Goal: Information Seeking & Learning: Learn about a topic

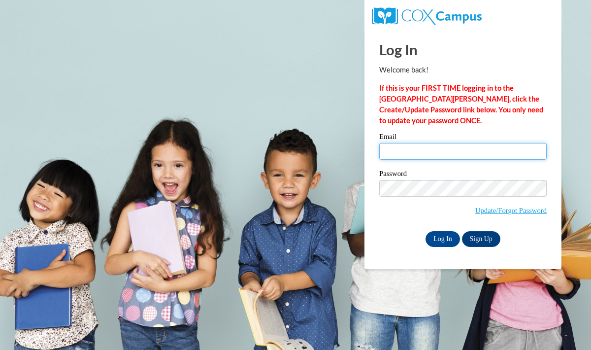
click at [398, 154] on input "Email" at bounding box center [462, 151] width 167 height 17
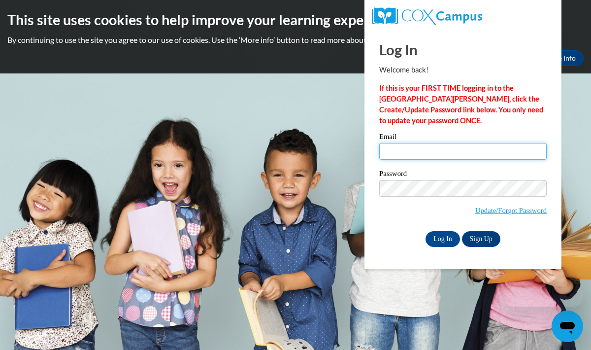
type input "yalitzarod0622@gmail.com"
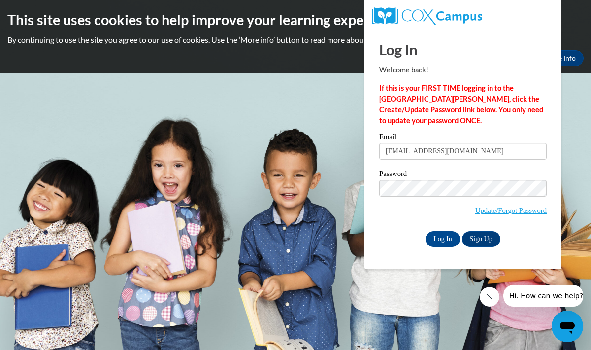
click at [321, 284] on body "This site uses cookies to help improve your learning experience. By continuing …" at bounding box center [295, 175] width 591 height 350
click at [438, 242] on input "Log In" at bounding box center [442, 239] width 34 height 16
click at [431, 235] on input "Log In" at bounding box center [442, 239] width 34 height 16
click at [439, 237] on input "Log In" at bounding box center [442, 239] width 34 height 16
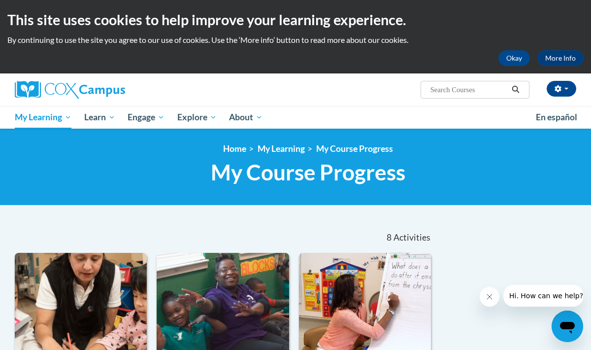
click at [464, 87] on input "Search..." at bounding box center [468, 90] width 79 height 12
click at [464, 88] on input "Search..." at bounding box center [468, 90] width 79 height 12
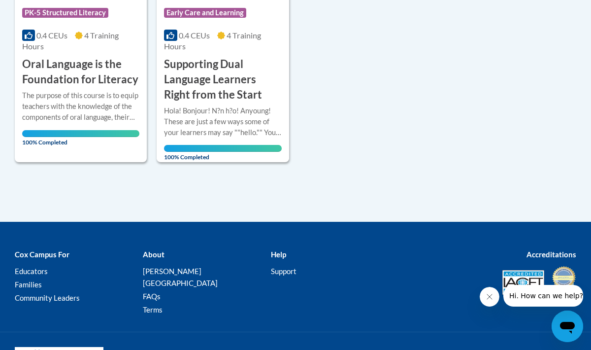
scroll to position [972, 0]
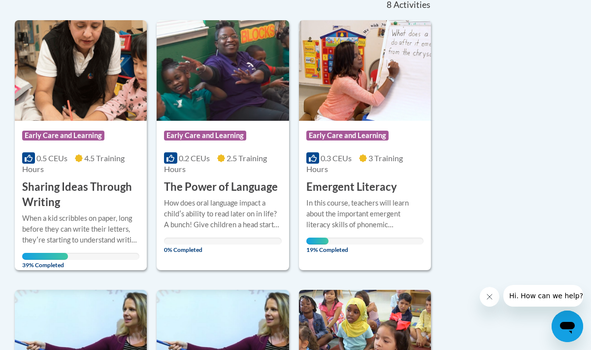
scroll to position [230, 0]
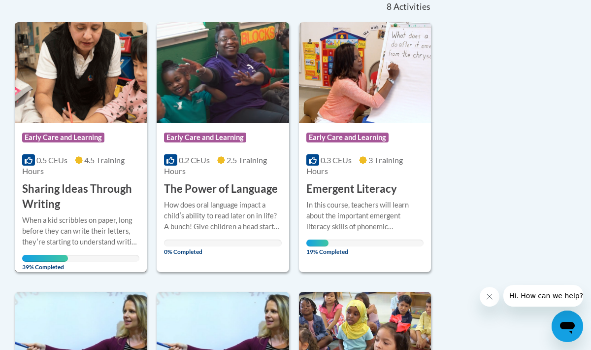
click at [44, 255] on span "39% Completed" at bounding box center [45, 262] width 46 height 16
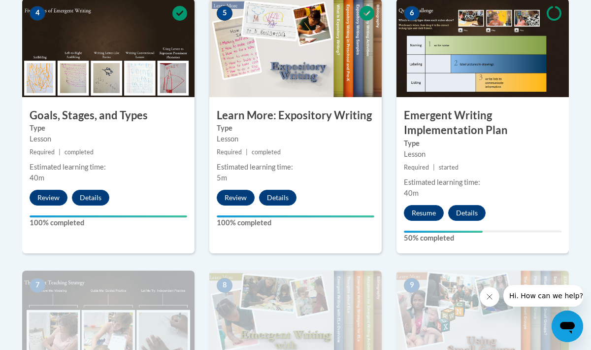
scroll to position [606, 0]
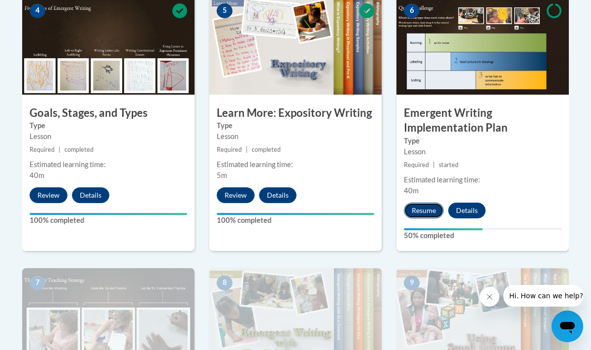
click at [430, 210] on button "Resume" at bounding box center [424, 210] width 40 height 16
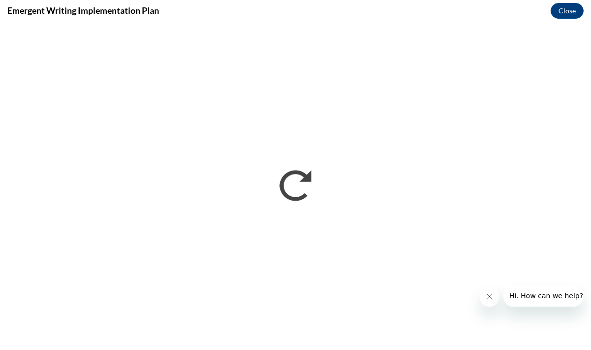
scroll to position [0, 0]
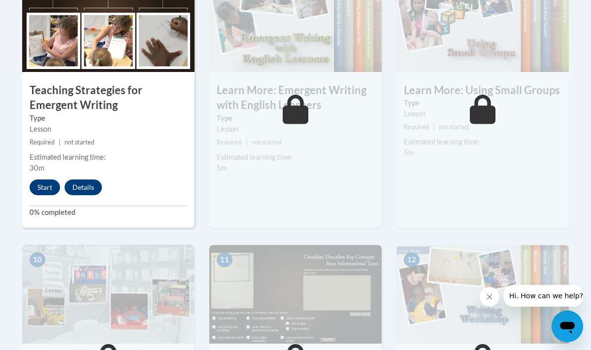
scroll to position [902, 0]
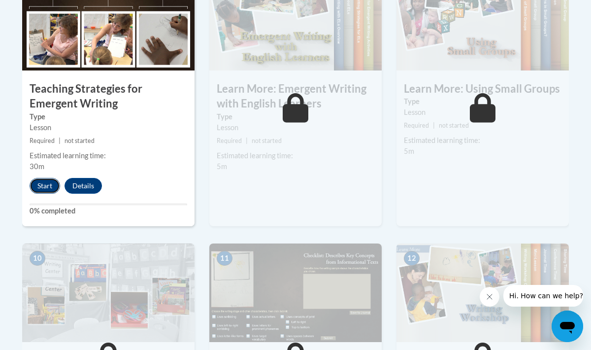
click at [42, 192] on button "Start" at bounding box center [45, 186] width 31 height 16
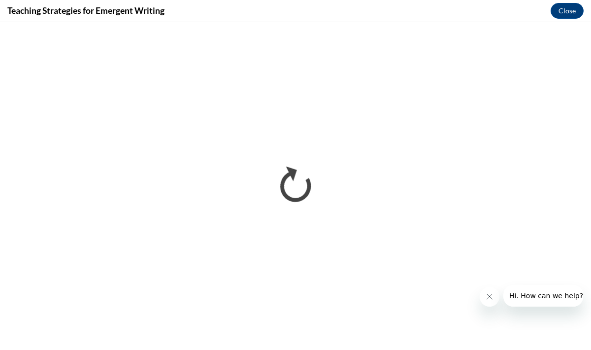
scroll to position [0, 0]
click at [486, 294] on icon "Close message from company" at bounding box center [489, 296] width 8 height 8
